Goal: Communication & Community: Share content

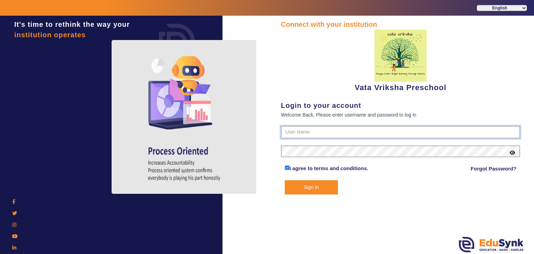
type input "9074270829"
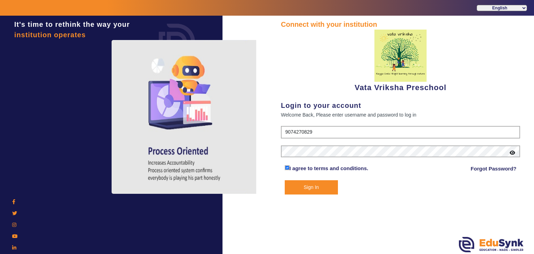
click at [314, 186] on button "Sign In" at bounding box center [312, 187] width 54 height 14
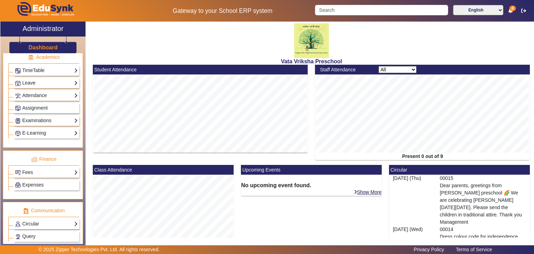
scroll to position [312, 0]
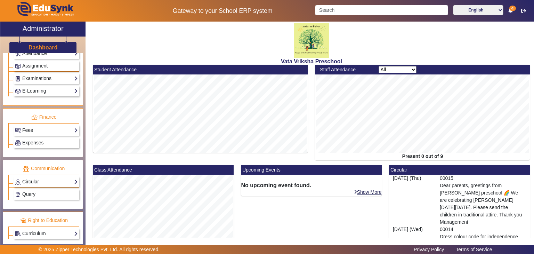
click at [35, 178] on link "Circular" at bounding box center [46, 182] width 63 height 8
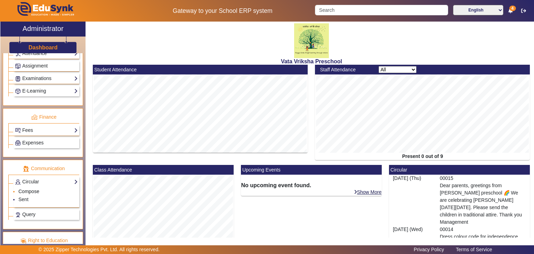
click at [28, 188] on link "Compose" at bounding box center [28, 191] width 21 height 6
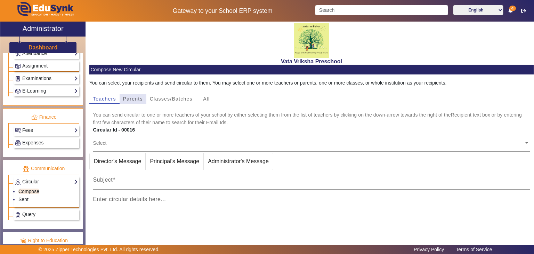
click at [132, 100] on span "Parents" at bounding box center [133, 98] width 20 height 5
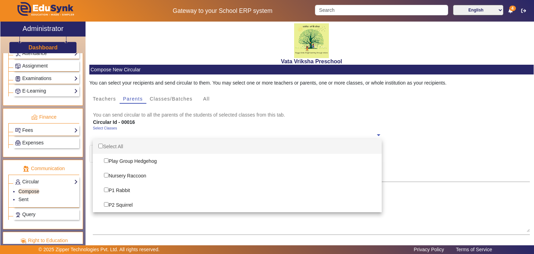
click at [376, 135] on span at bounding box center [378, 134] width 6 height 7
click at [119, 145] on div "Select All" at bounding box center [237, 146] width 289 height 15
checkbox input "true"
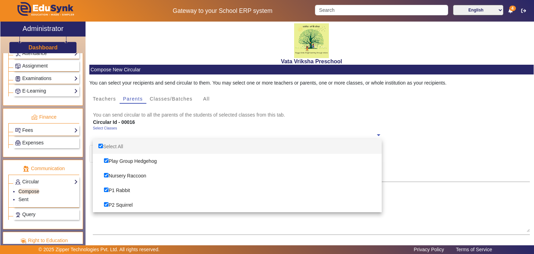
checkbox input "true"
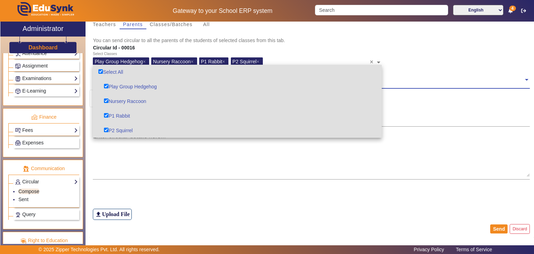
scroll to position [79, 0]
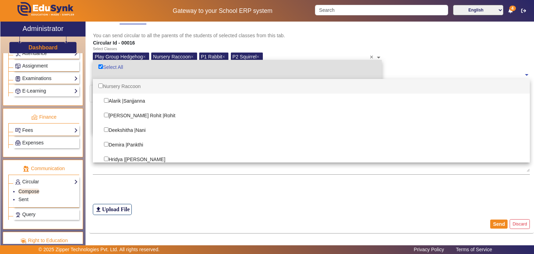
click at [523, 74] on span at bounding box center [526, 74] width 6 height 7
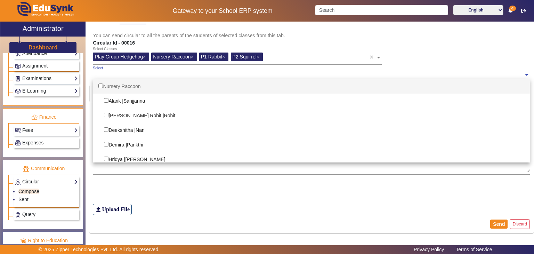
click at [135, 86] on div "Nursery Raccoon" at bounding box center [311, 86] width 437 height 15
checkbox input "true"
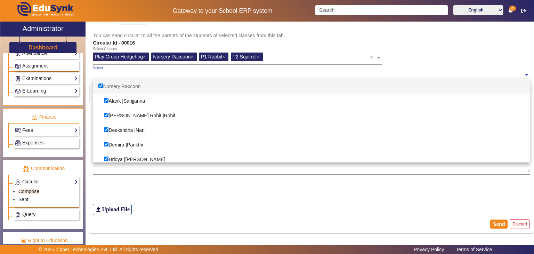
checkbox input "true"
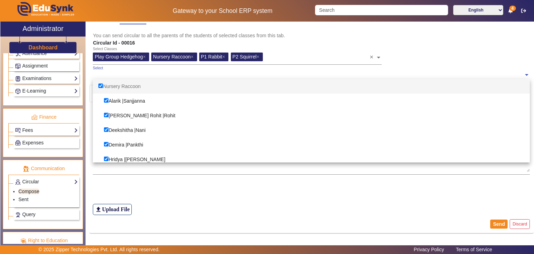
checkbox input "true"
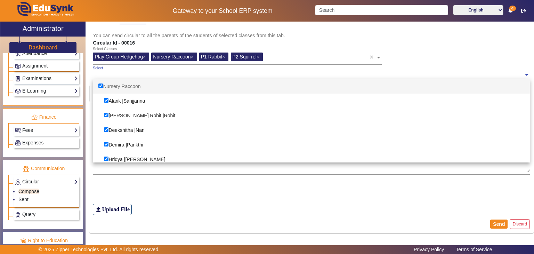
checkbox input "true"
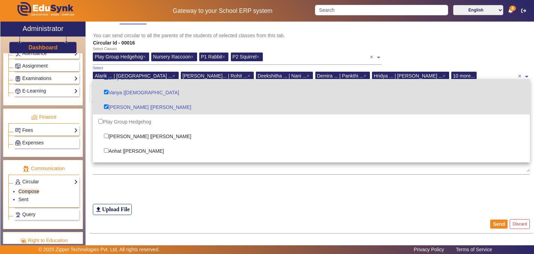
scroll to position [209, 0]
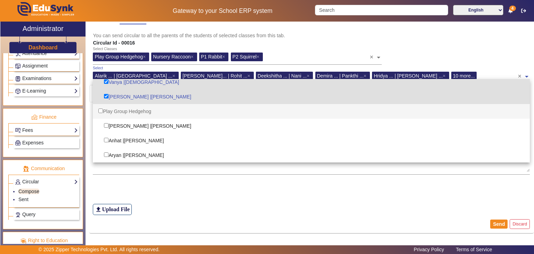
click at [132, 112] on div "Play Group Hedgehog" at bounding box center [311, 111] width 437 height 15
checkbox input "true"
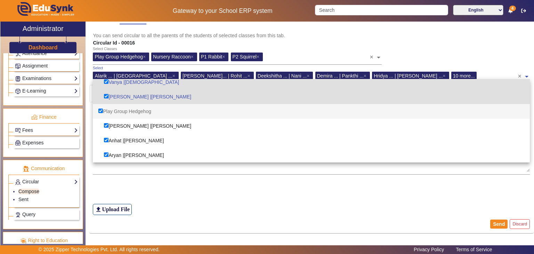
checkbox input "true"
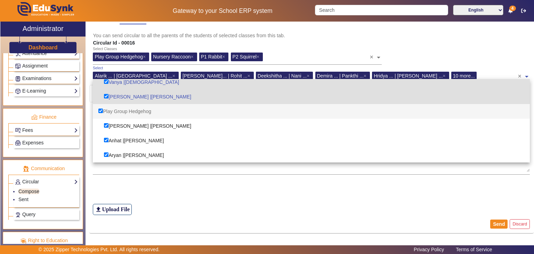
checkbox input "true"
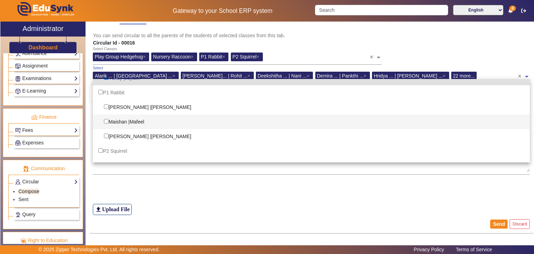
scroll to position [382, 0]
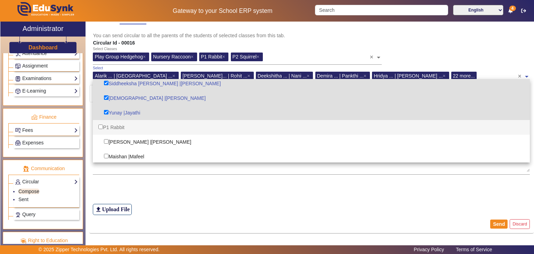
click at [115, 129] on div "P1 Rabbit" at bounding box center [311, 127] width 437 height 15
checkbox input "true"
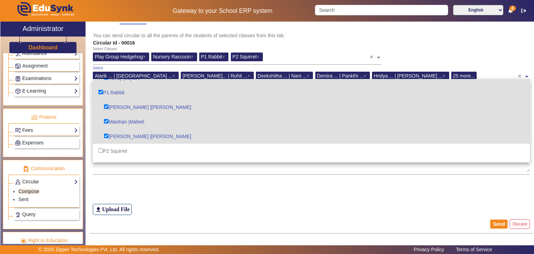
scroll to position [452, 0]
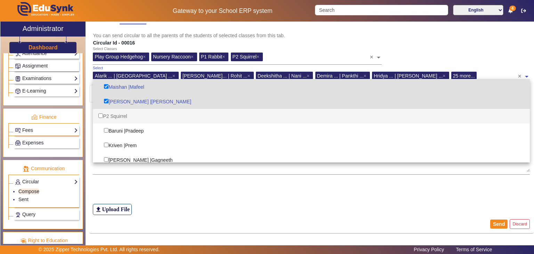
click at [121, 117] on div "P2 Squirrel" at bounding box center [311, 116] width 437 height 15
checkbox input "true"
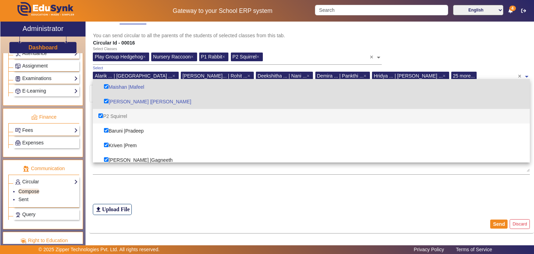
checkbox input "true"
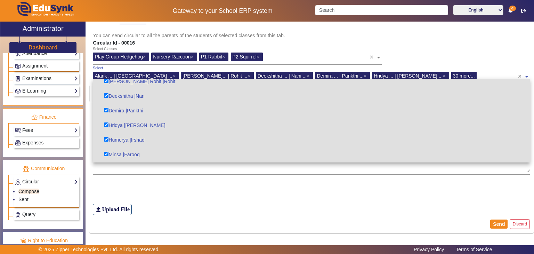
scroll to position [0, 0]
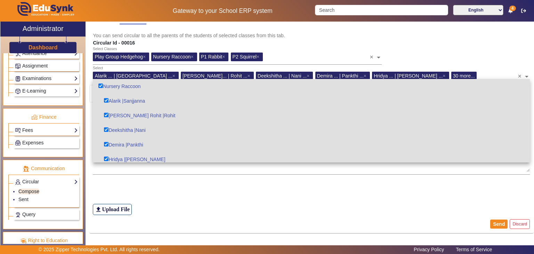
click at [495, 55] on div "Select Classes Play Group Hedgehog × Nursery Raccoon × P1 Rabbit × P2 Squirrel …" at bounding box center [311, 56] width 444 height 19
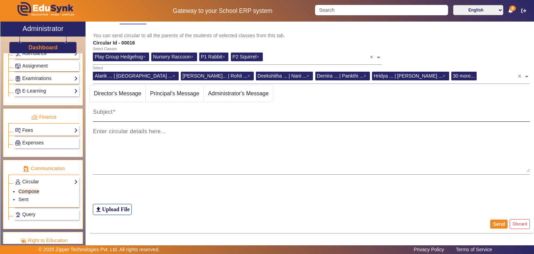
click at [98, 112] on mat-label "Subject" at bounding box center [103, 112] width 20 height 6
click at [98, 112] on input "Subject" at bounding box center [311, 115] width 437 height 8
paste input "Lore ipsumdo, sitametco adip Elit Seddoei 🌈🌸 Te inc utlabo etd magnaali en ADMI…"
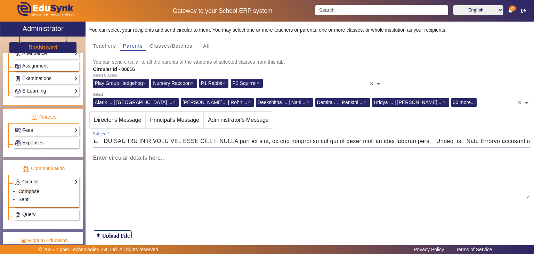
scroll to position [79, 0]
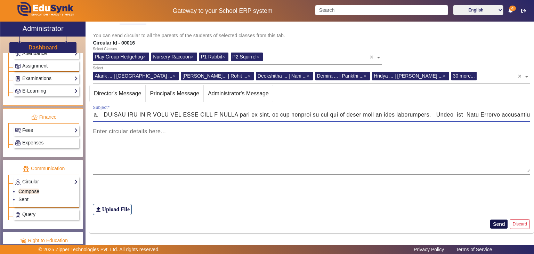
type input "Lore ipsumdo, sitametco adip Elit Seddoei 🌈🌸 Te inc utlabo etd magnaali en ADMI…"
click at [495, 223] on button "Send" at bounding box center [498, 223] width 17 height 9
